Goal: Information Seeking & Learning: Learn about a topic

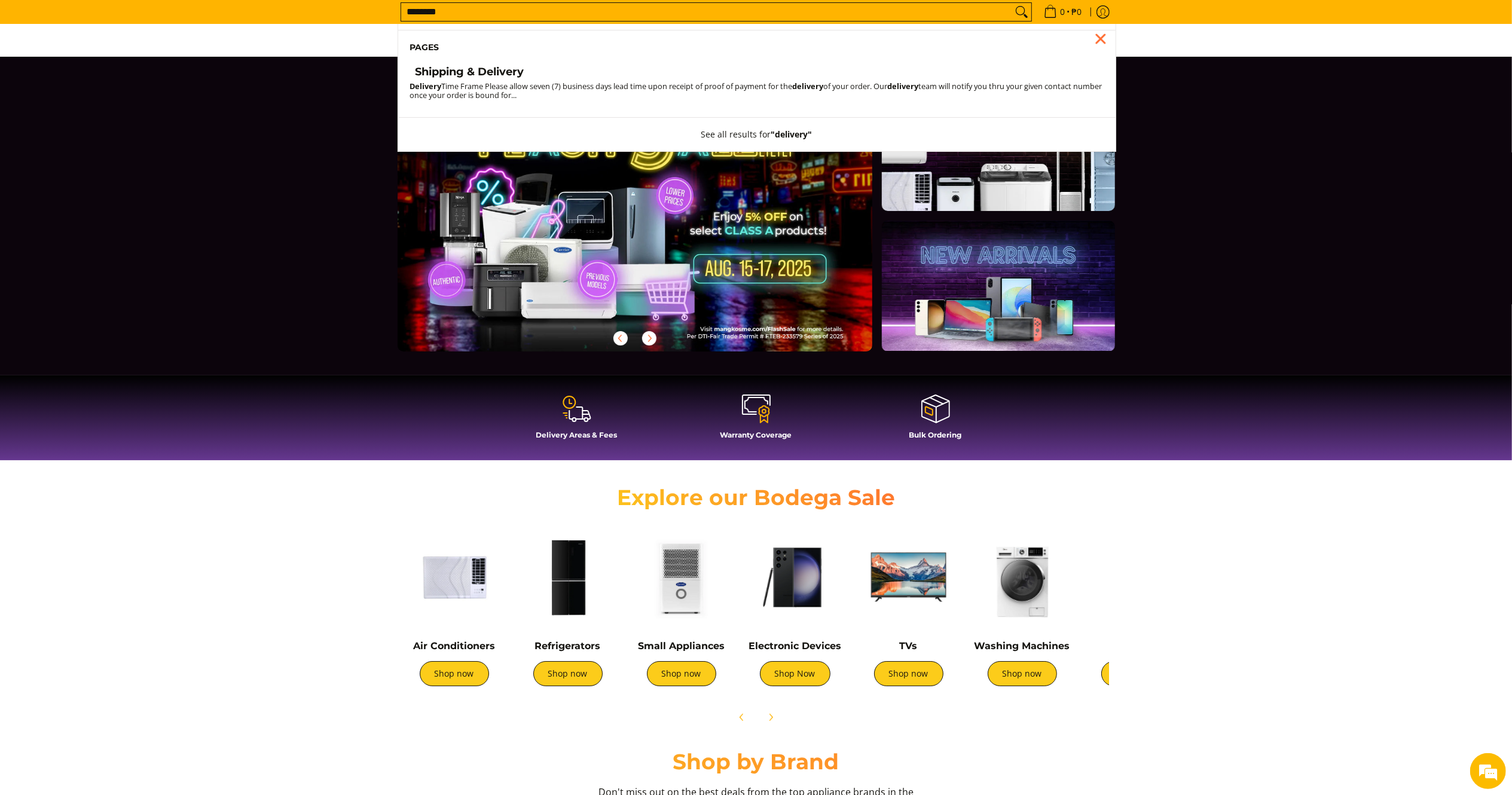
type input "********"
drag, startPoint x: 471, startPoint y: 42, endPoint x: 465, endPoint y: 73, distance: 31.6
click at [465, 73] on h4 "Shipping & Delivery" at bounding box center [470, 72] width 109 height 14
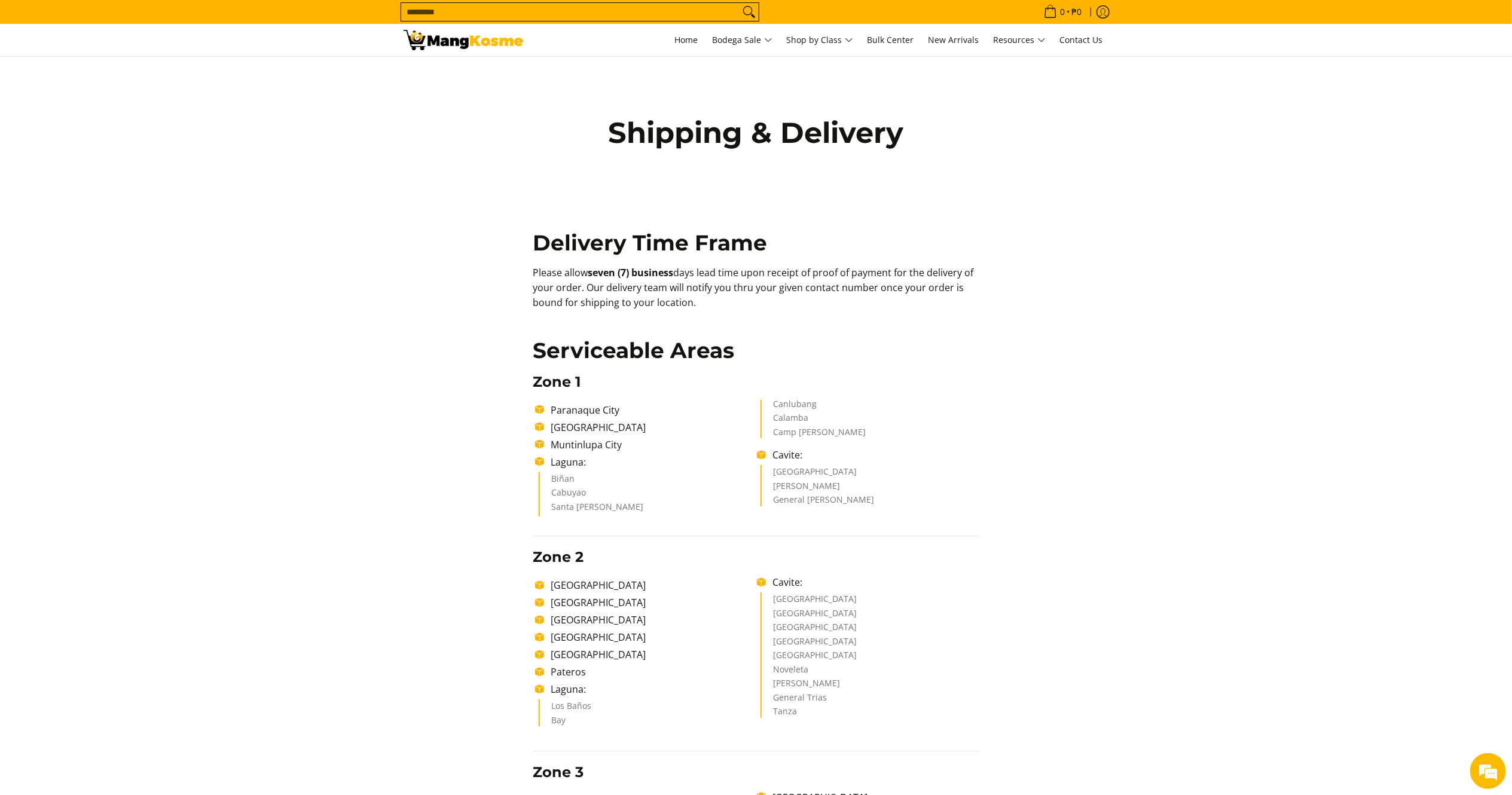
drag, startPoint x: 536, startPoint y: 278, endPoint x: 724, endPoint y: 303, distance: 189.7
click at [651, 13] on input "Search..." at bounding box center [570, 12] width 338 height 18
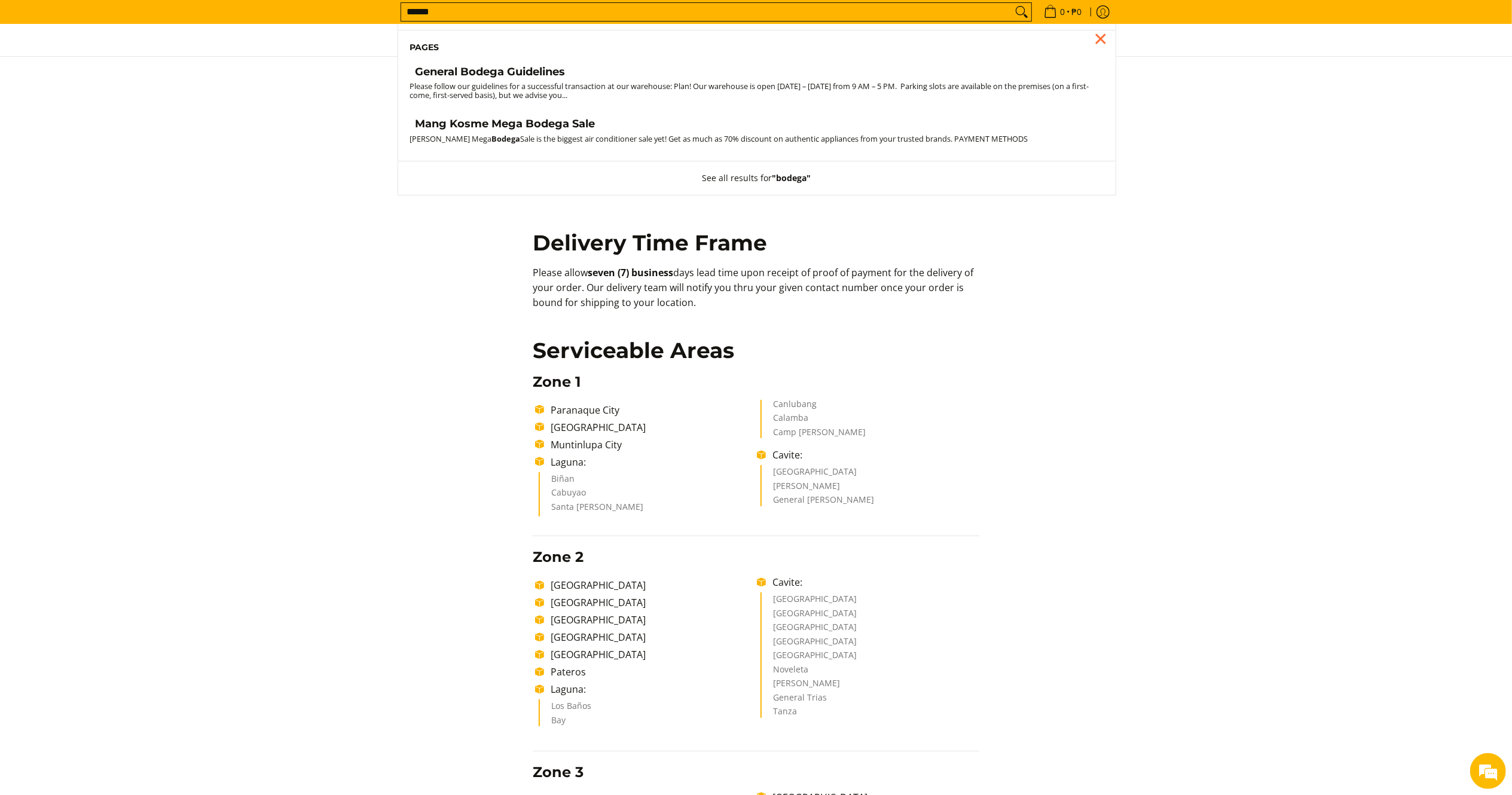
type input "******"
click at [520, 81] on span "General Bodega Guidelines" at bounding box center [490, 73] width 150 height 17
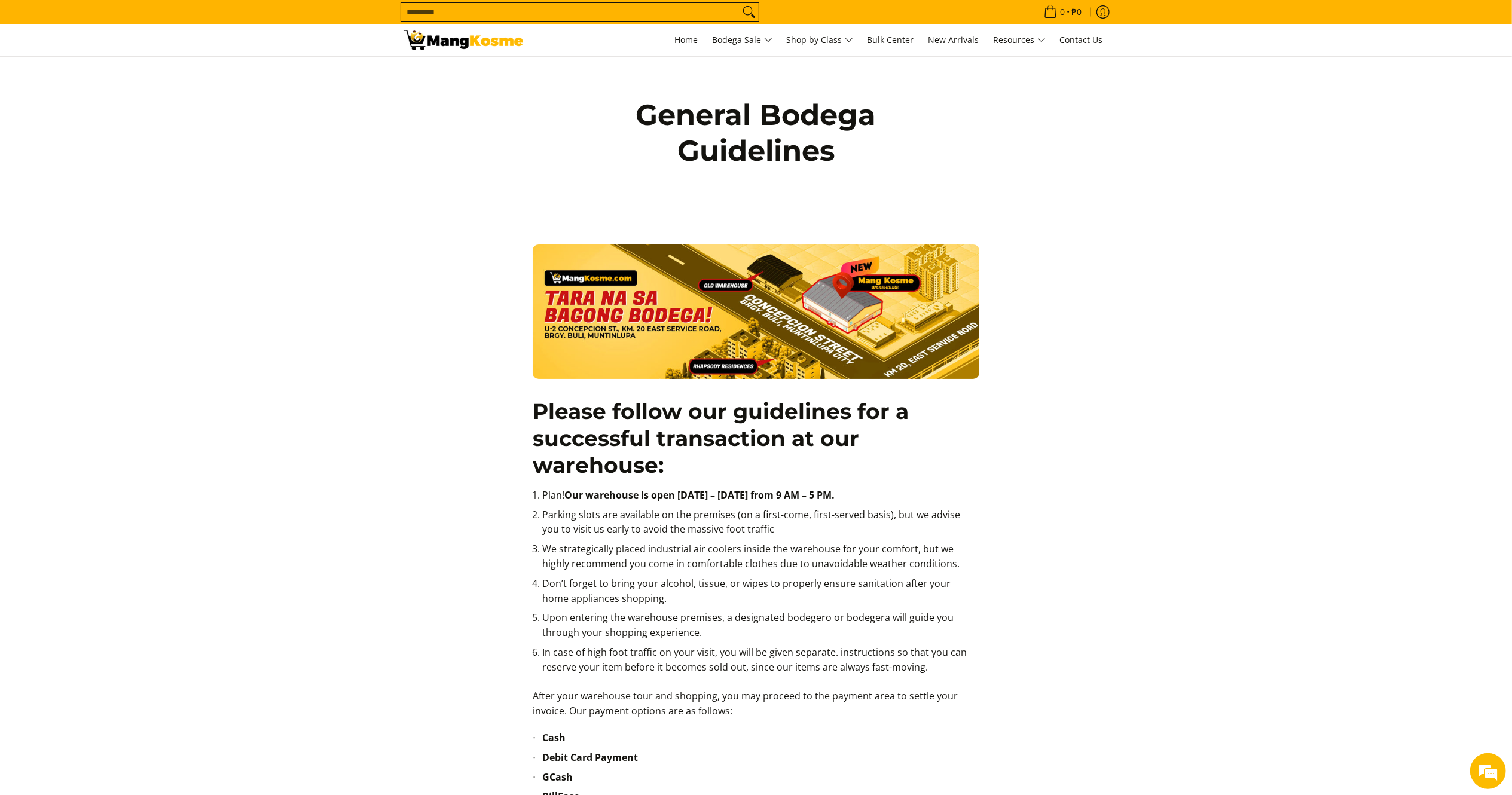
click at [800, 351] on img at bounding box center [756, 311] width 447 height 135
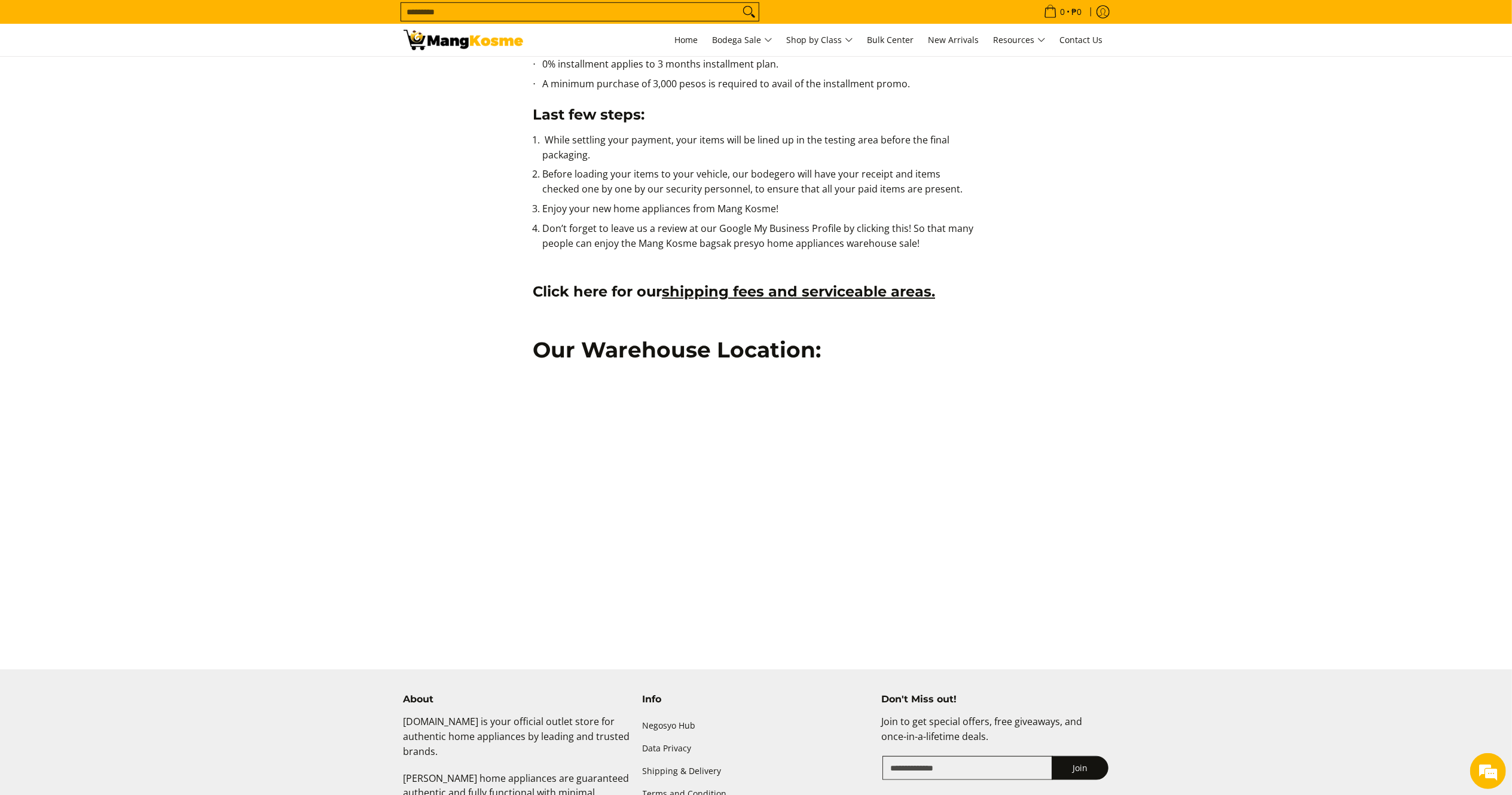
scroll to position [873, 0]
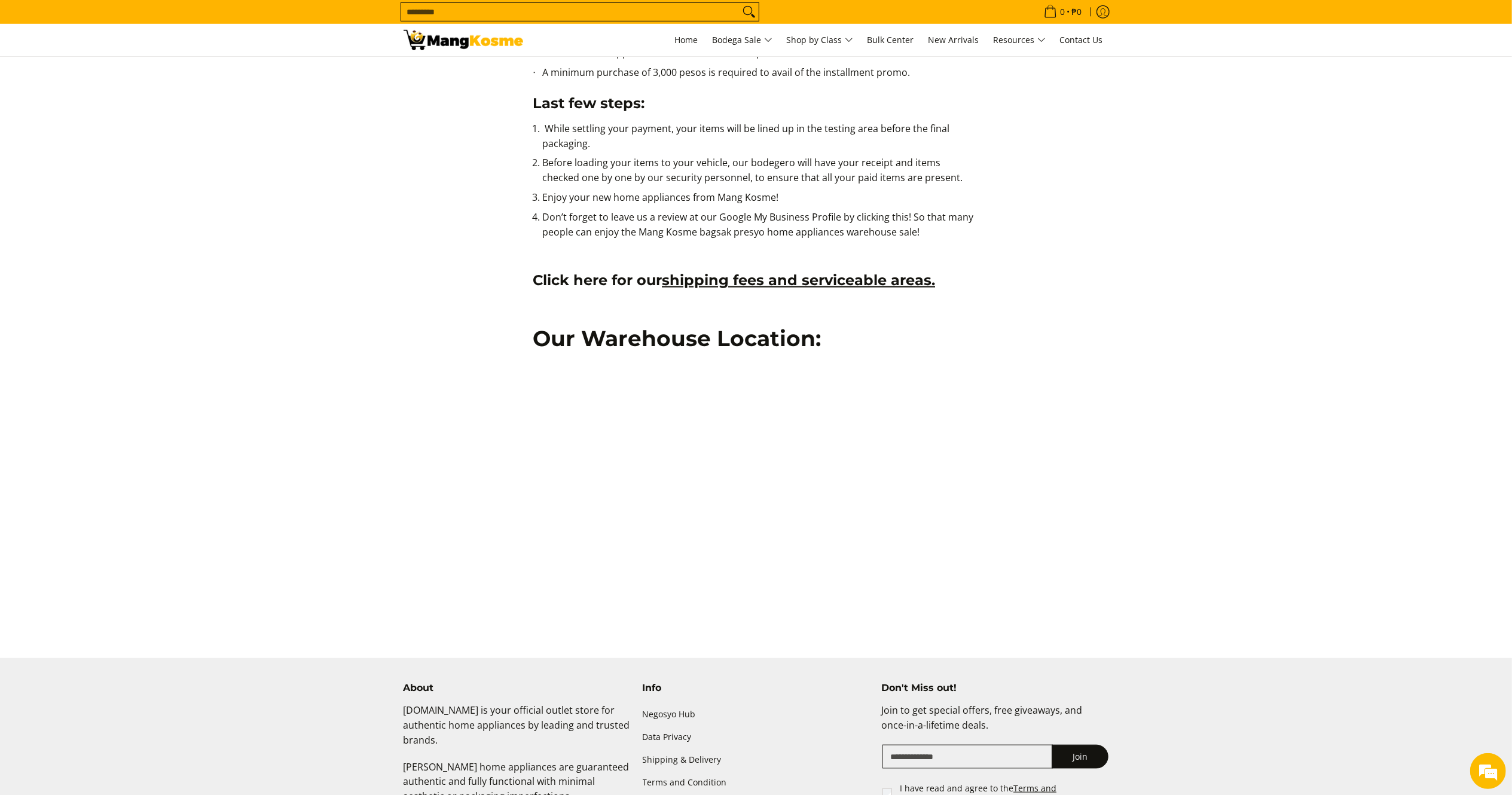
click at [751, 348] on h2 "Our Warehouse Location:" at bounding box center [756, 339] width 447 height 27
click at [752, 338] on h2 "Our Warehouse Location:" at bounding box center [756, 339] width 447 height 27
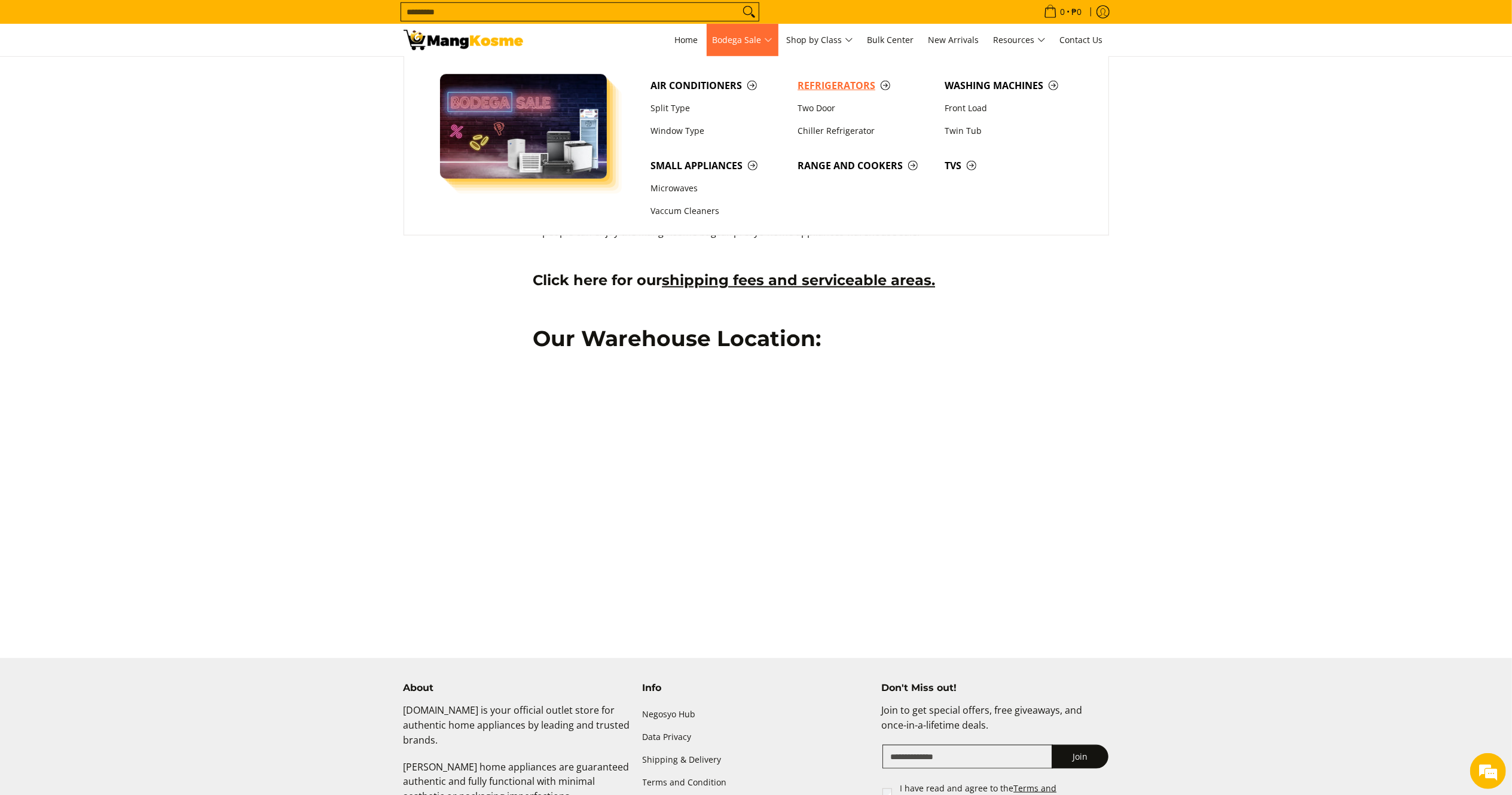
click at [832, 79] on span "Refrigerators" at bounding box center [866, 86] width 135 height 15
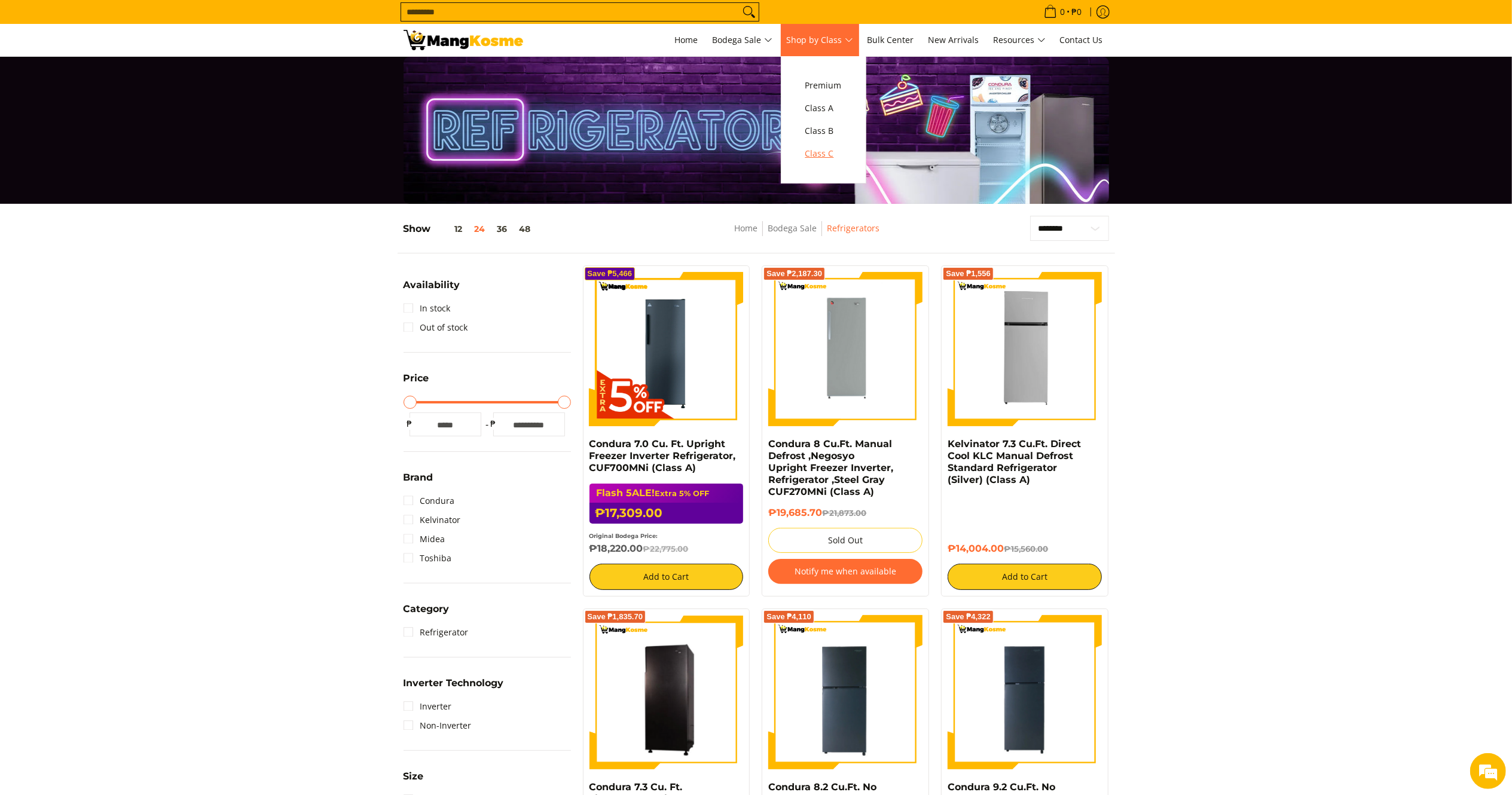
click at [833, 153] on span "Class C" at bounding box center [824, 153] width 37 height 15
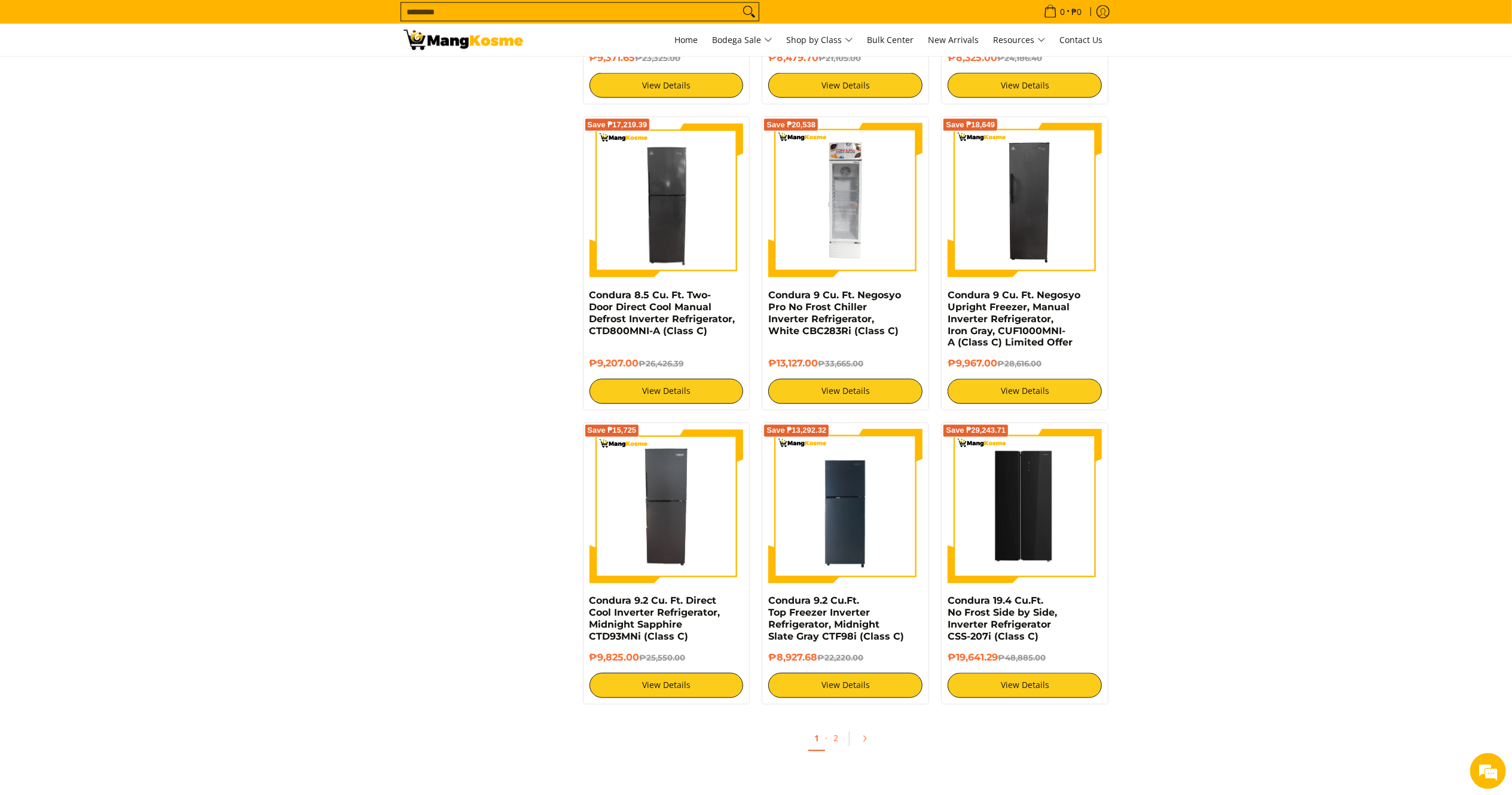
scroll to position [1964, 0]
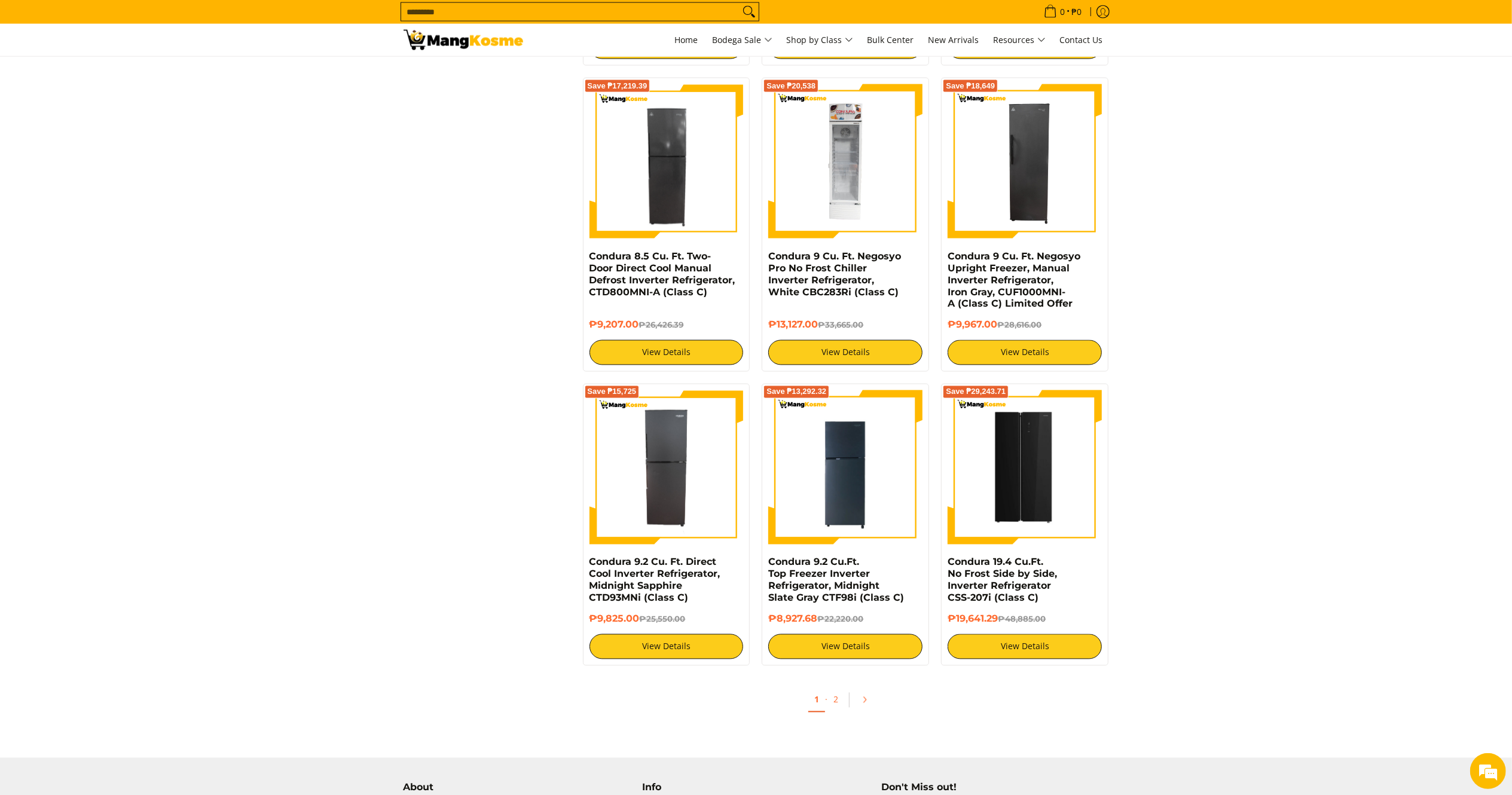
click at [835, 698] on link "2" at bounding box center [836, 700] width 17 height 24
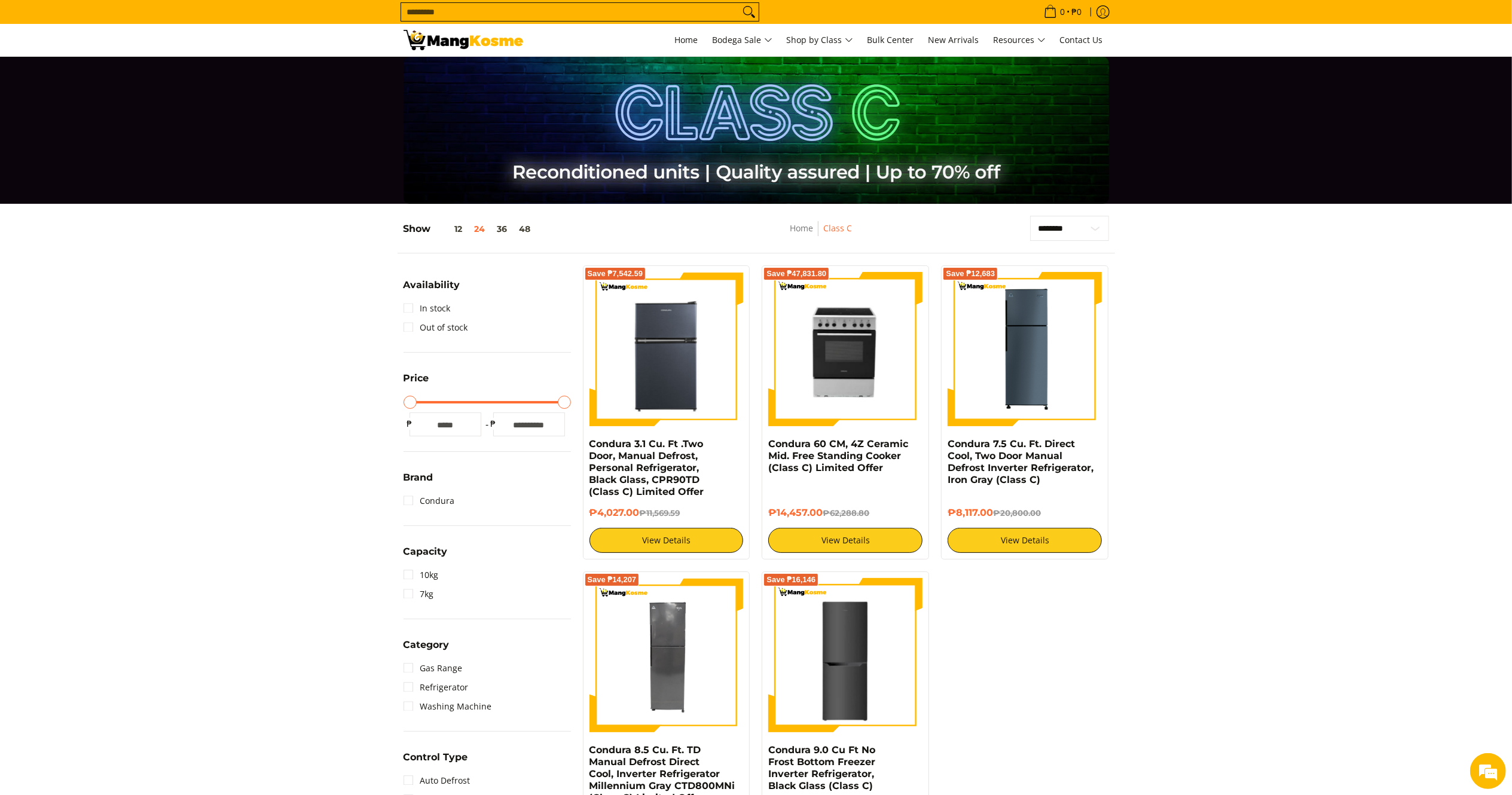
drag, startPoint x: 996, startPoint y: 515, endPoint x: 946, endPoint y: 449, distance: 82.8
click at [946, 449] on div "Save ₱12,683 Condura 7.5 Cu. Ft. Direct Cool, Two Door Manual Defrost Inverter …" at bounding box center [1025, 412] width 168 height 294
copy div "Condura 7.5 Cu. Ft. Direct Cool, Two Door Manual Defrost Inverter Refrigerator,…"
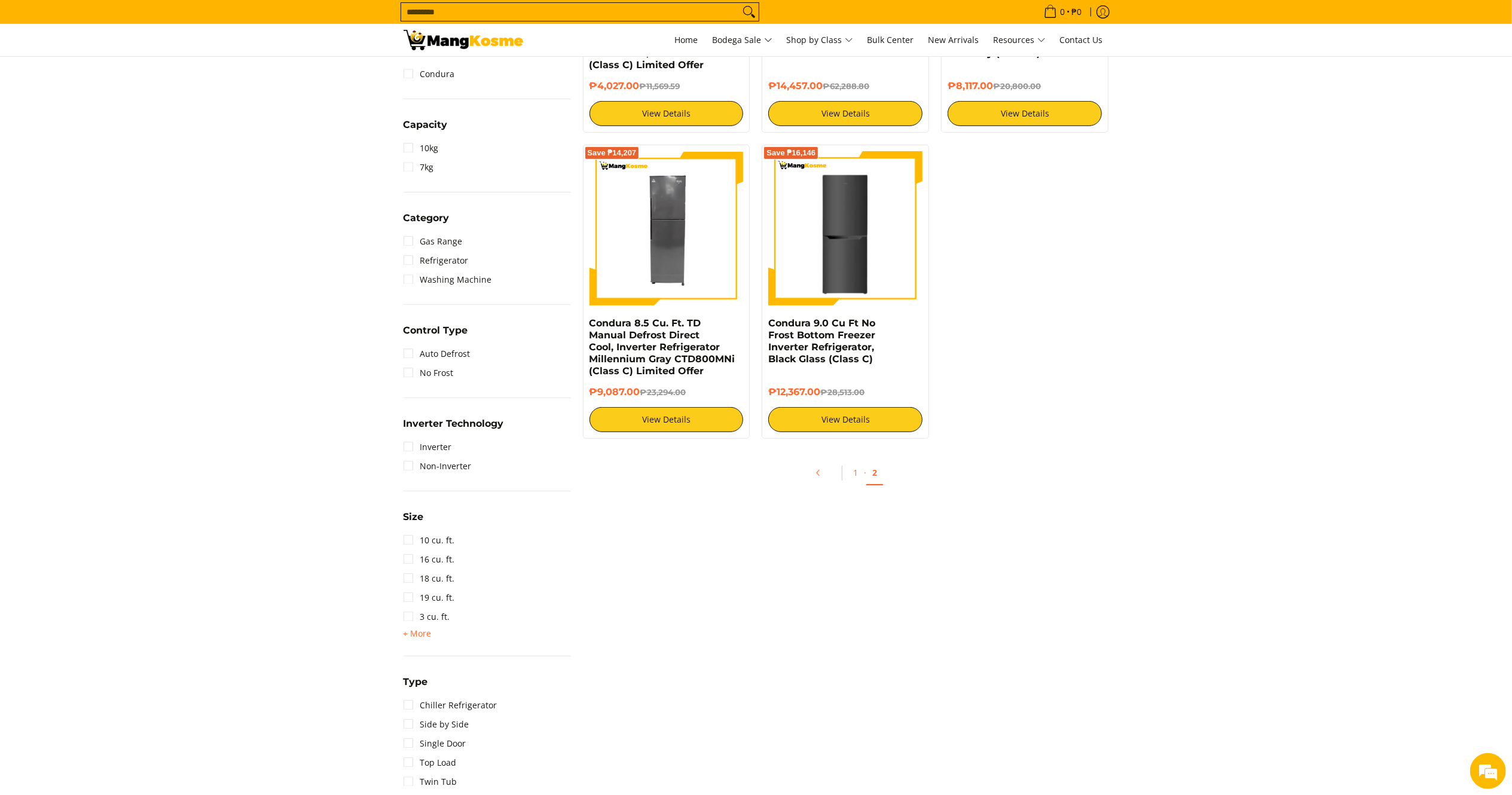
scroll to position [478, 0]
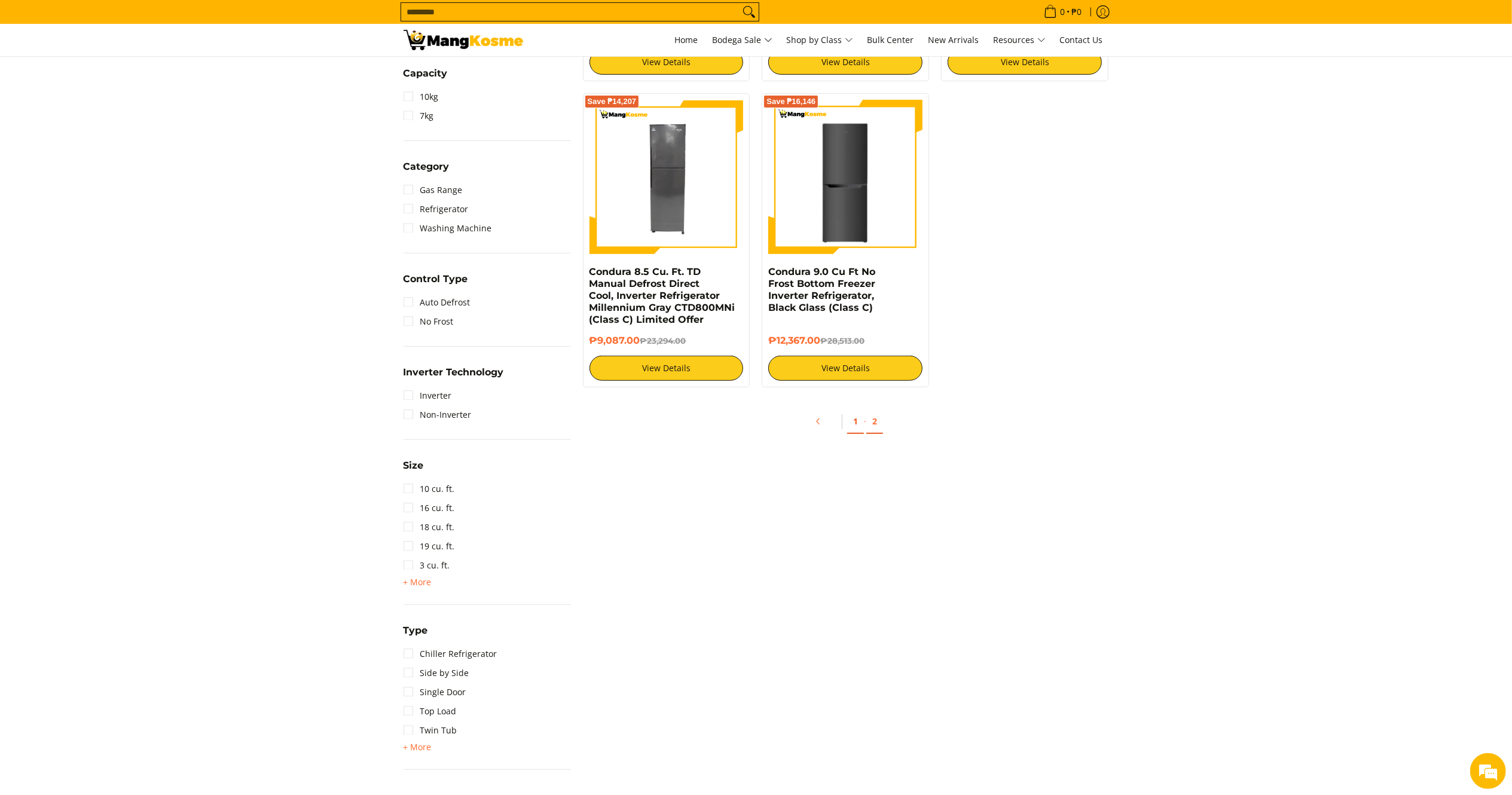
click at [855, 426] on link "1" at bounding box center [856, 422] width 17 height 24
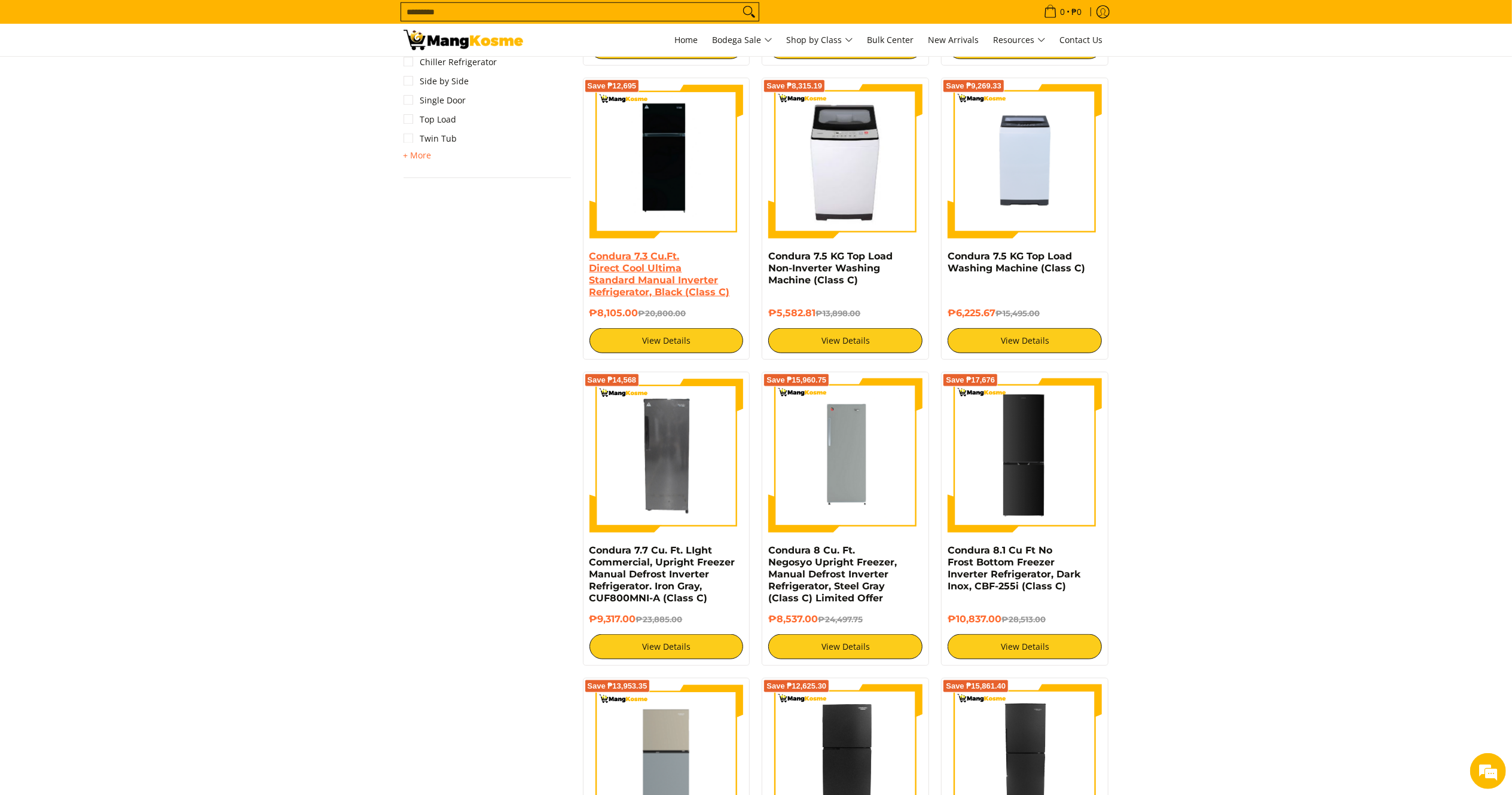
drag, startPoint x: 640, startPoint y: 314, endPoint x: 590, endPoint y: 260, distance: 73.6
click at [590, 260] on div "Condura 7.3 Cu.Ft. Direct Cool Ultima Standard Manual Inverter Refrigerator, Bl…" at bounding box center [666, 302] width 154 height 103
copy div "Condura 7.3 Cu.Ft. Direct Cool Ultima Standard Manual Inverter Refrigerator, Bl…"
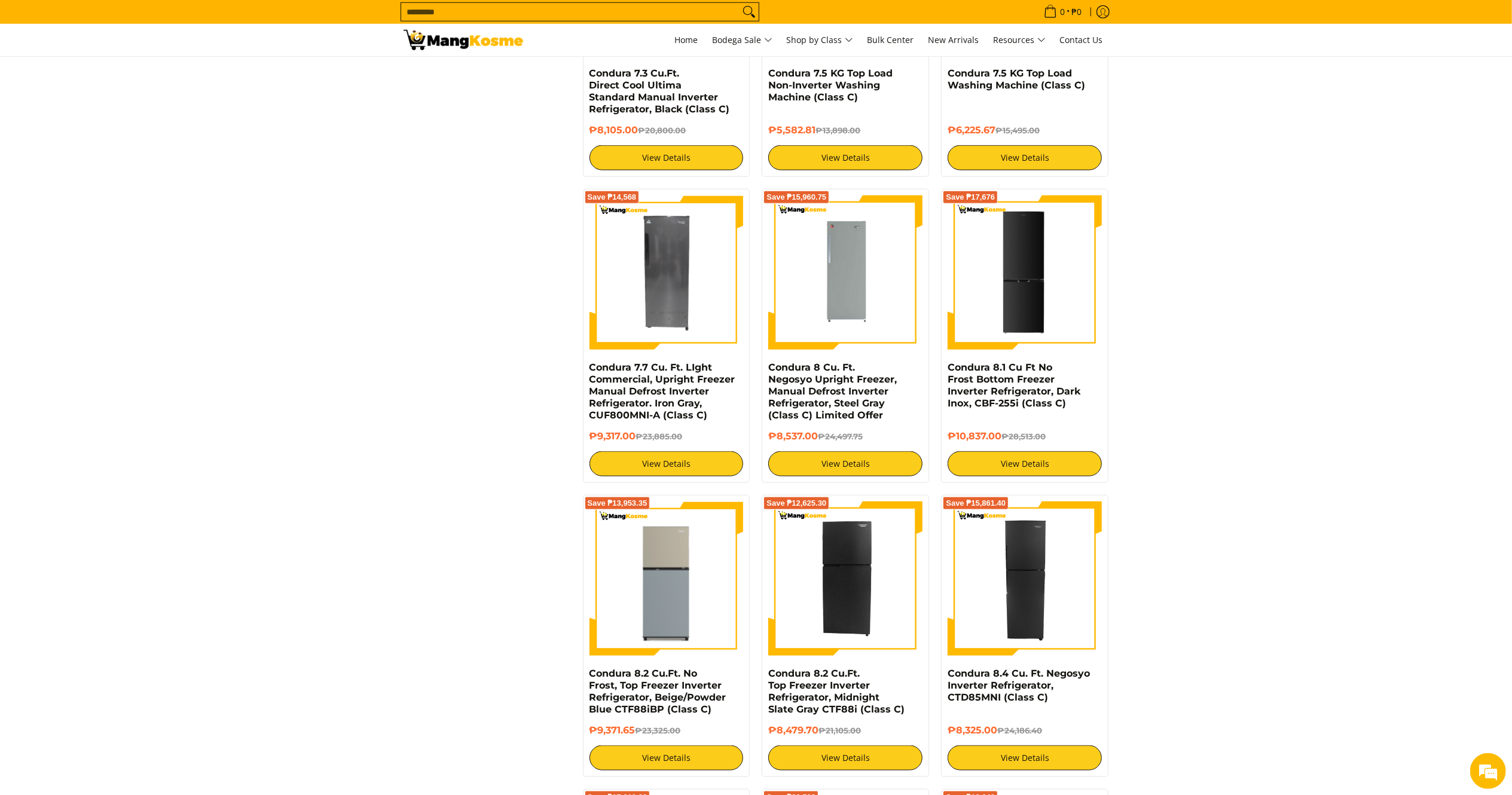
scroll to position [1265, 0]
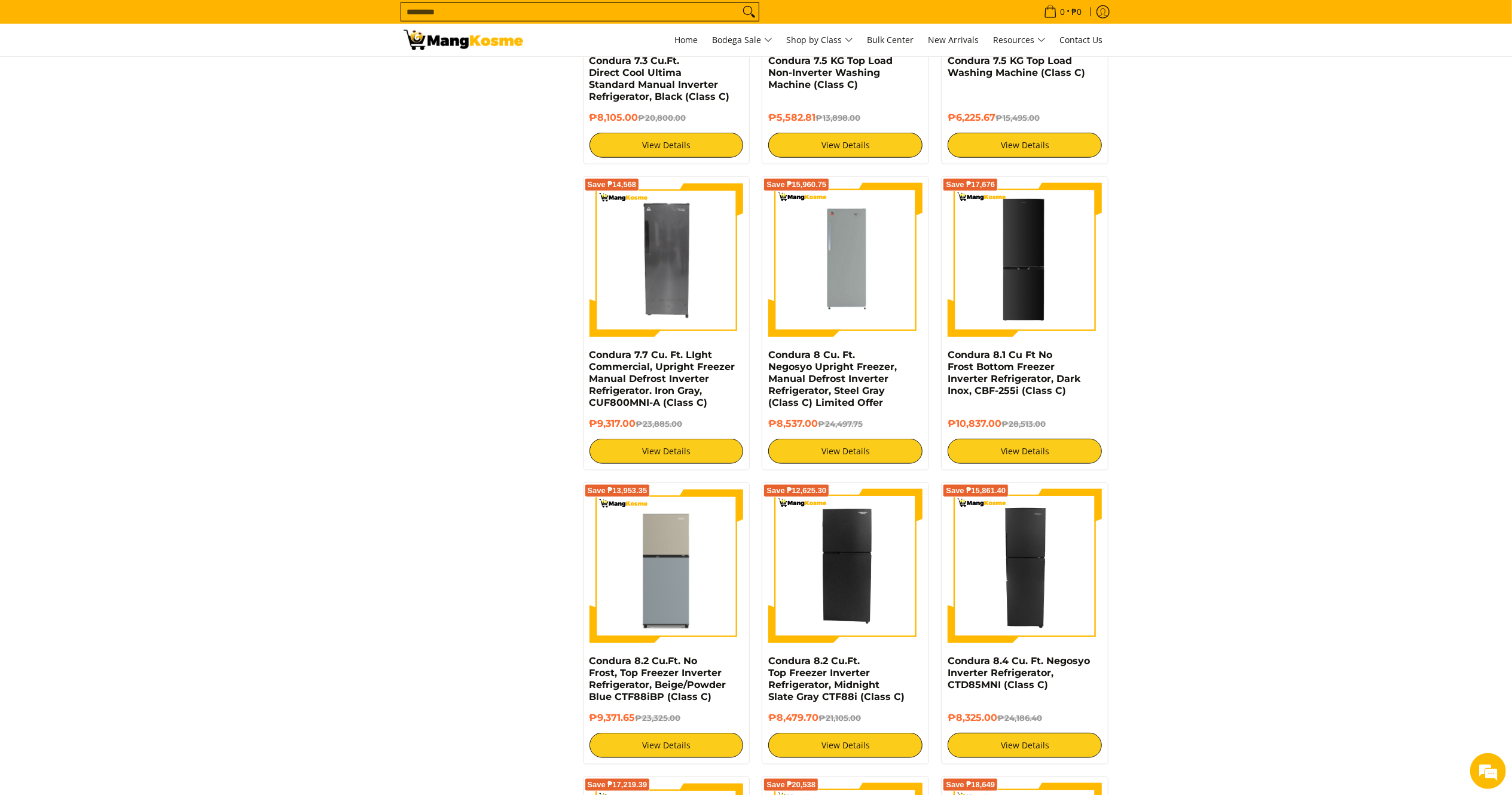
drag, startPoint x: 640, startPoint y: 423, endPoint x: 585, endPoint y: 358, distance: 85.1
click at [585, 358] on div "Save ₱14,568 Condura 7.7 Cu. Ft. LIght Commercial, Upright Freezer Manual Defro…" at bounding box center [667, 323] width 168 height 294
copy div "Condura 7.7 Cu. Ft. LIght Commercial, Upright Freezer Manual Defrost Inverter R…"
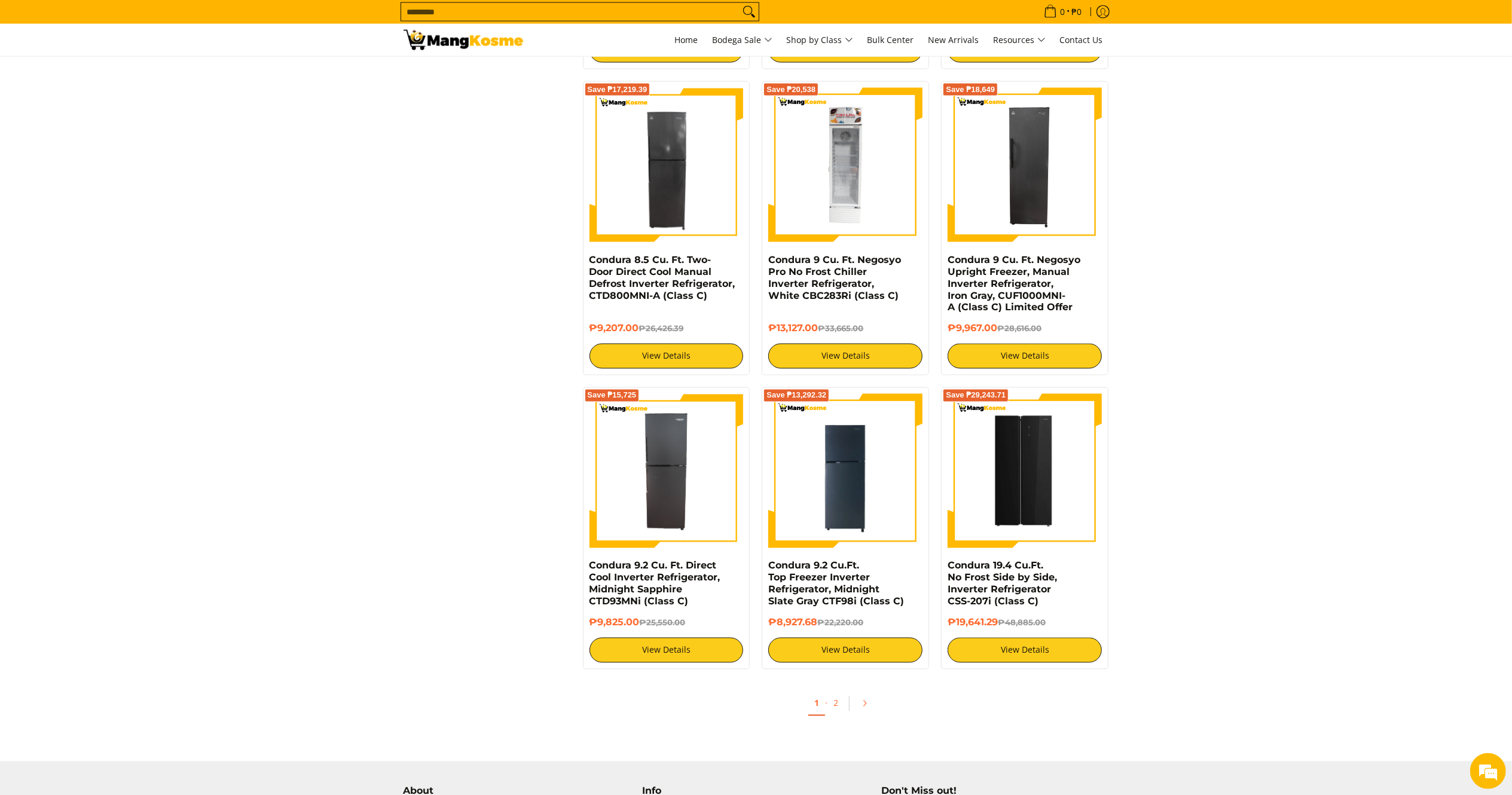
scroll to position [0, 0]
